Goal: Information Seeking & Learning: Learn about a topic

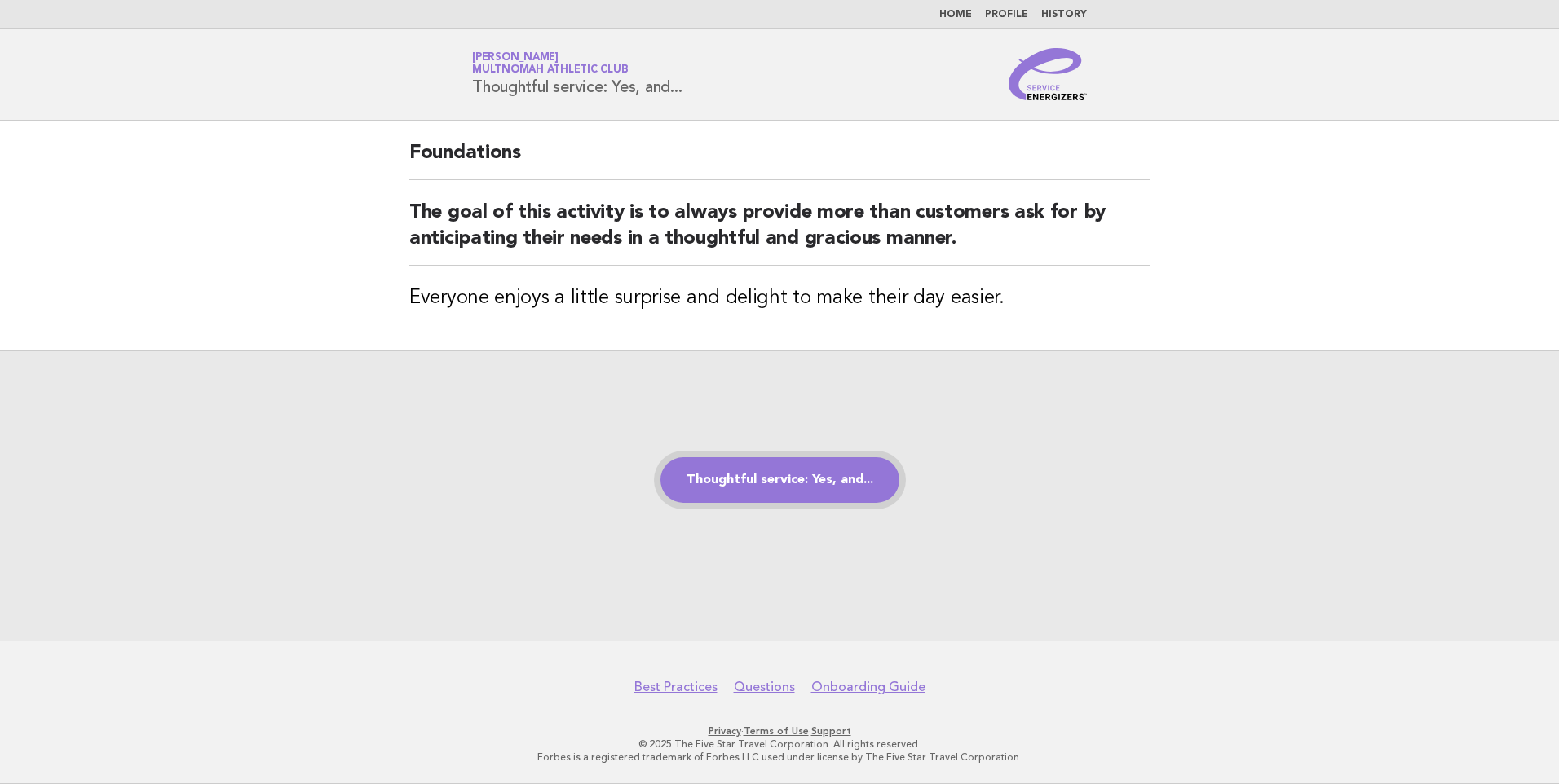
click at [803, 478] on link "Thoughtful service: Yes, and..." at bounding box center [780, 480] width 239 height 46
drag, startPoint x: 748, startPoint y: 476, endPoint x: 744, endPoint y: 469, distance: 8.1
click at [748, 475] on link "Thoughtful service: Yes, and..." at bounding box center [780, 480] width 239 height 46
